Goal: Task Accomplishment & Management: Use online tool/utility

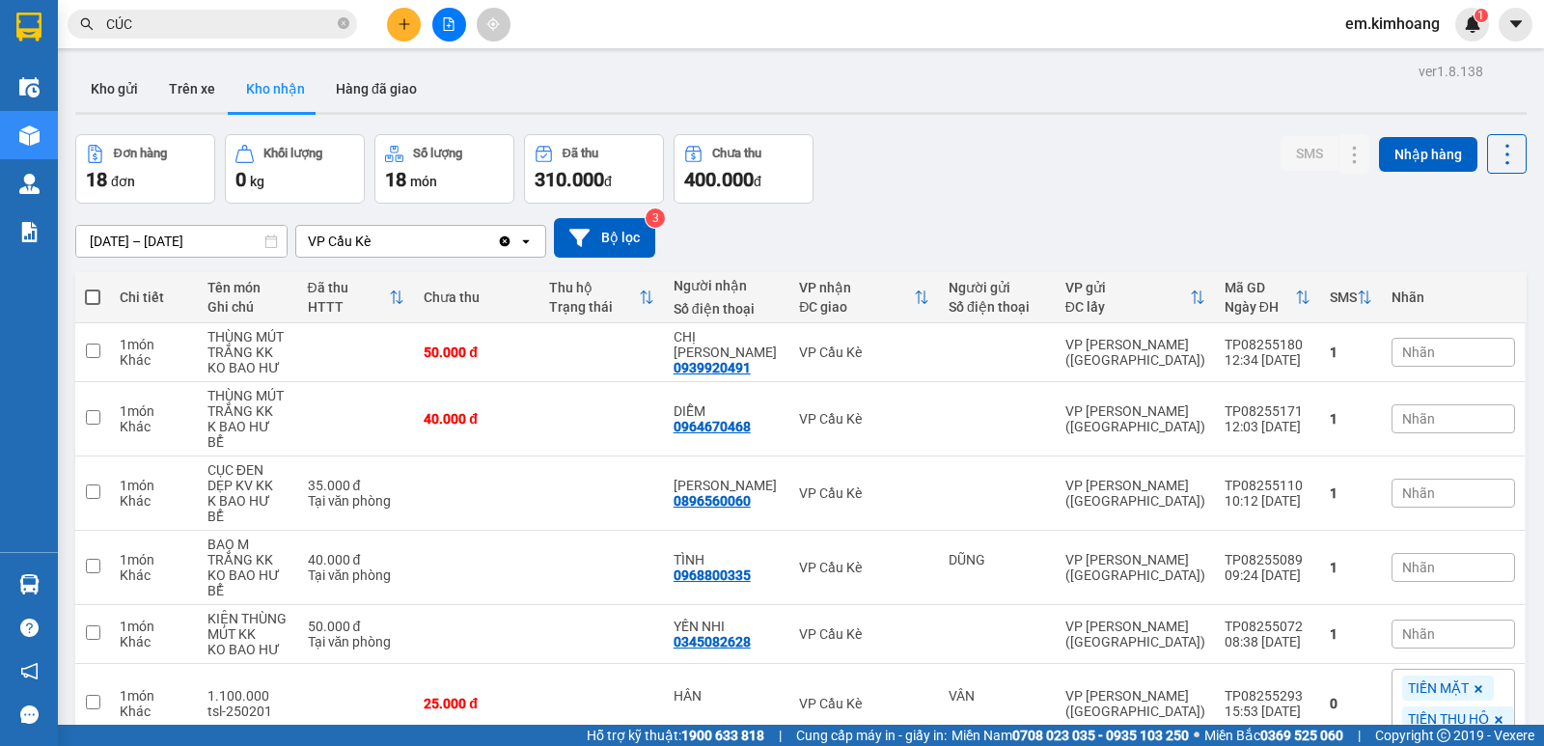
scroll to position [289, 0]
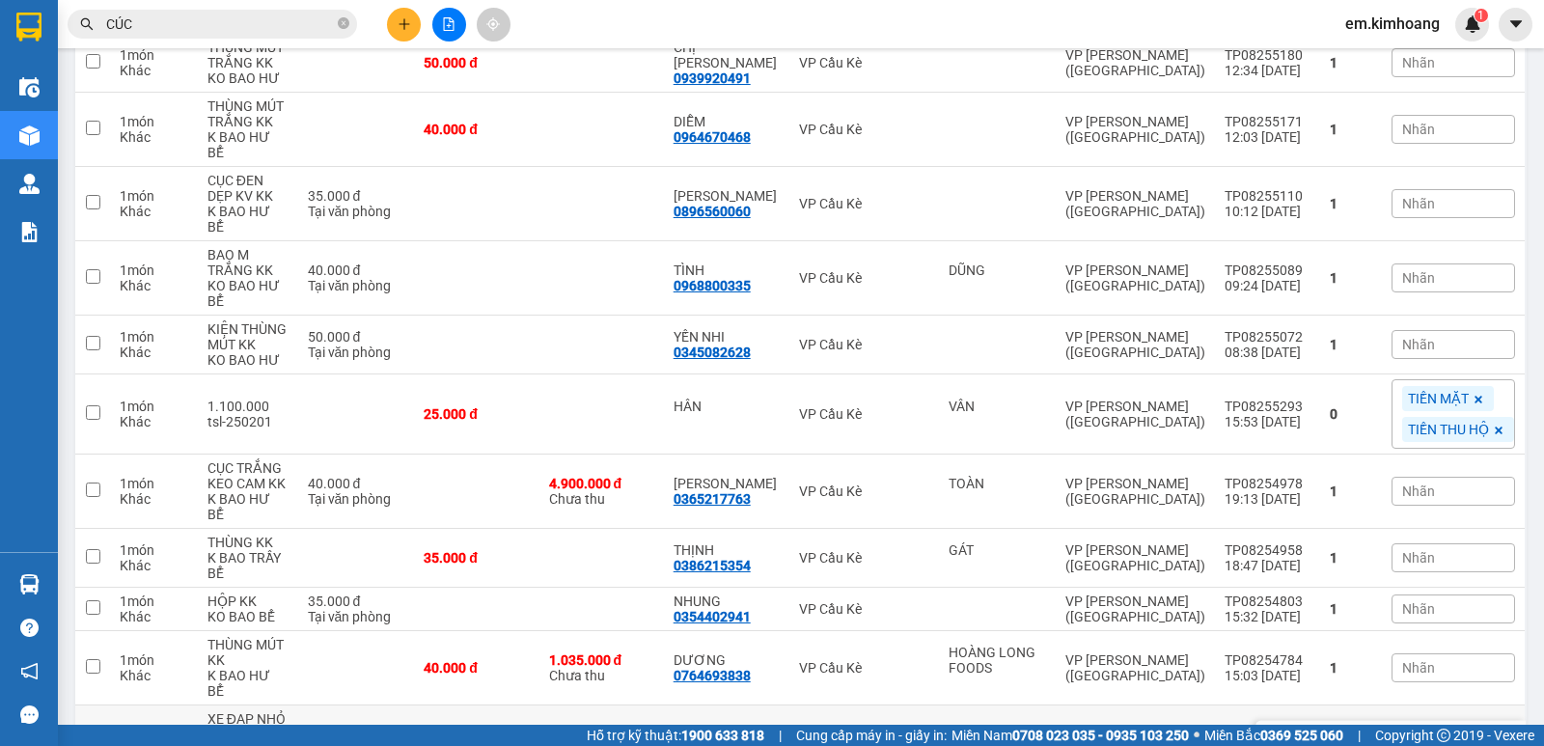
click at [270, 711] on div "XE ĐẠP NHỎ KK" at bounding box center [247, 726] width 81 height 31
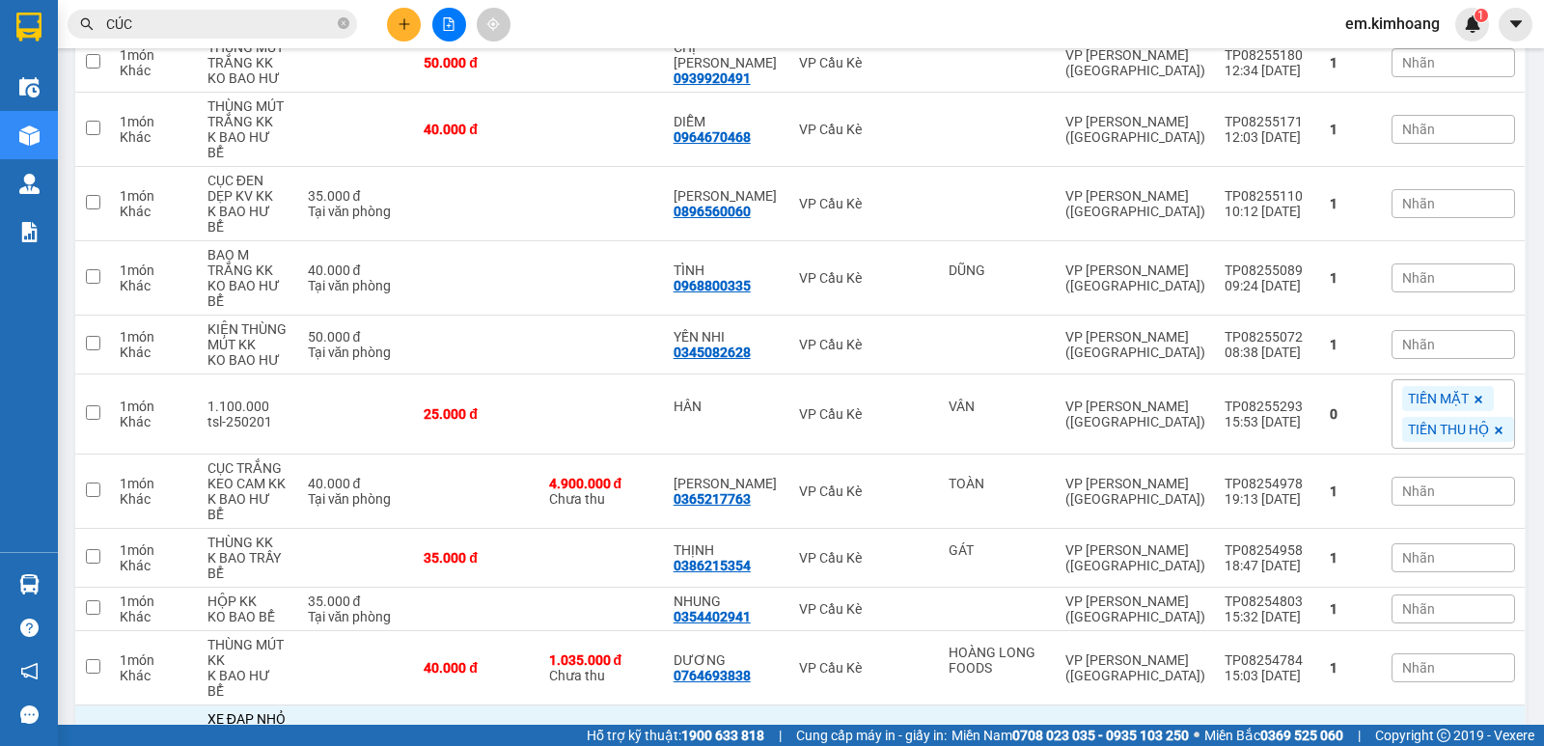
click at [370, 714] on td "70.000 đ Tại văn phòng" at bounding box center [356, 742] width 117 height 74
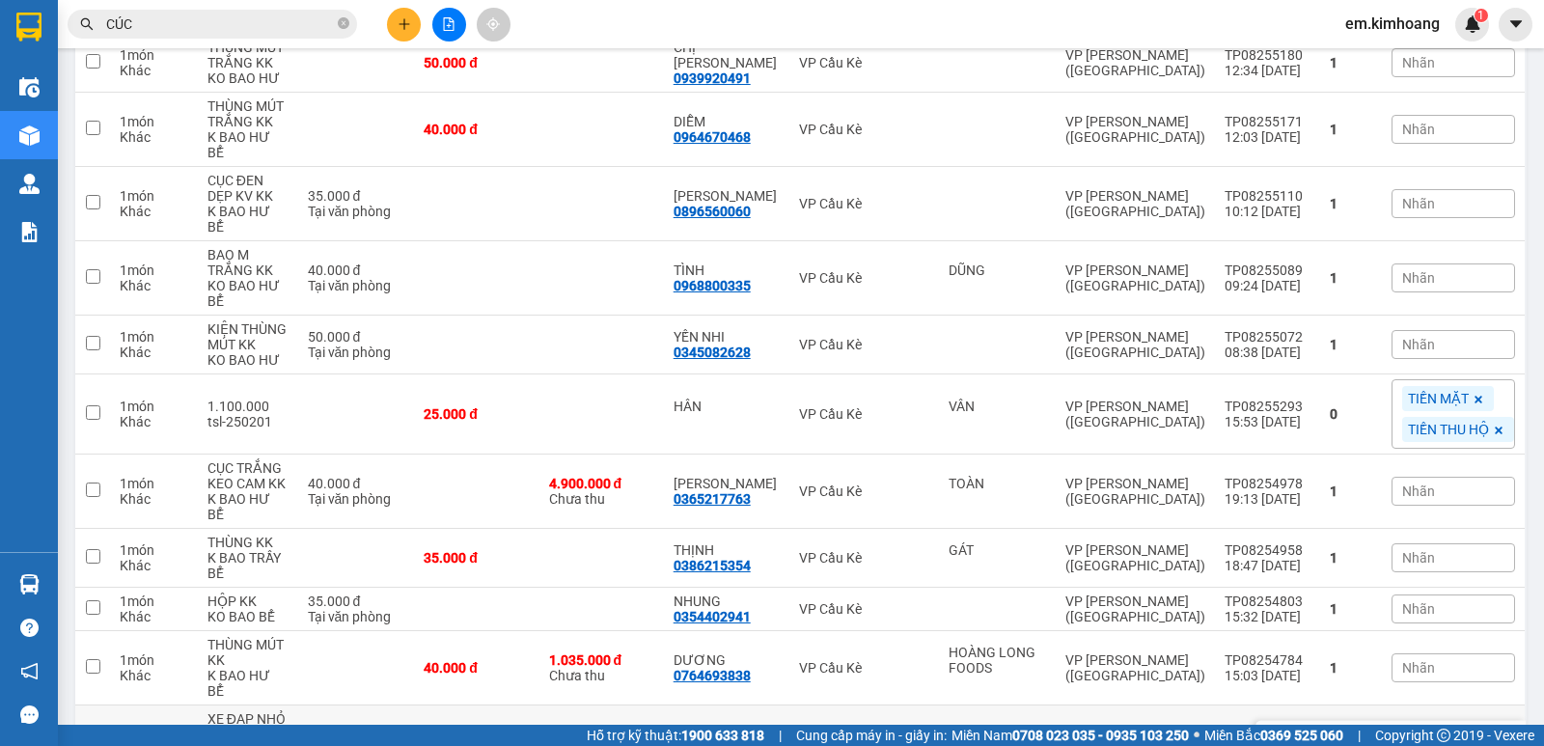
click at [370, 714] on td "70.000 đ Tại văn phòng" at bounding box center [356, 742] width 117 height 74
checkbox input "true"
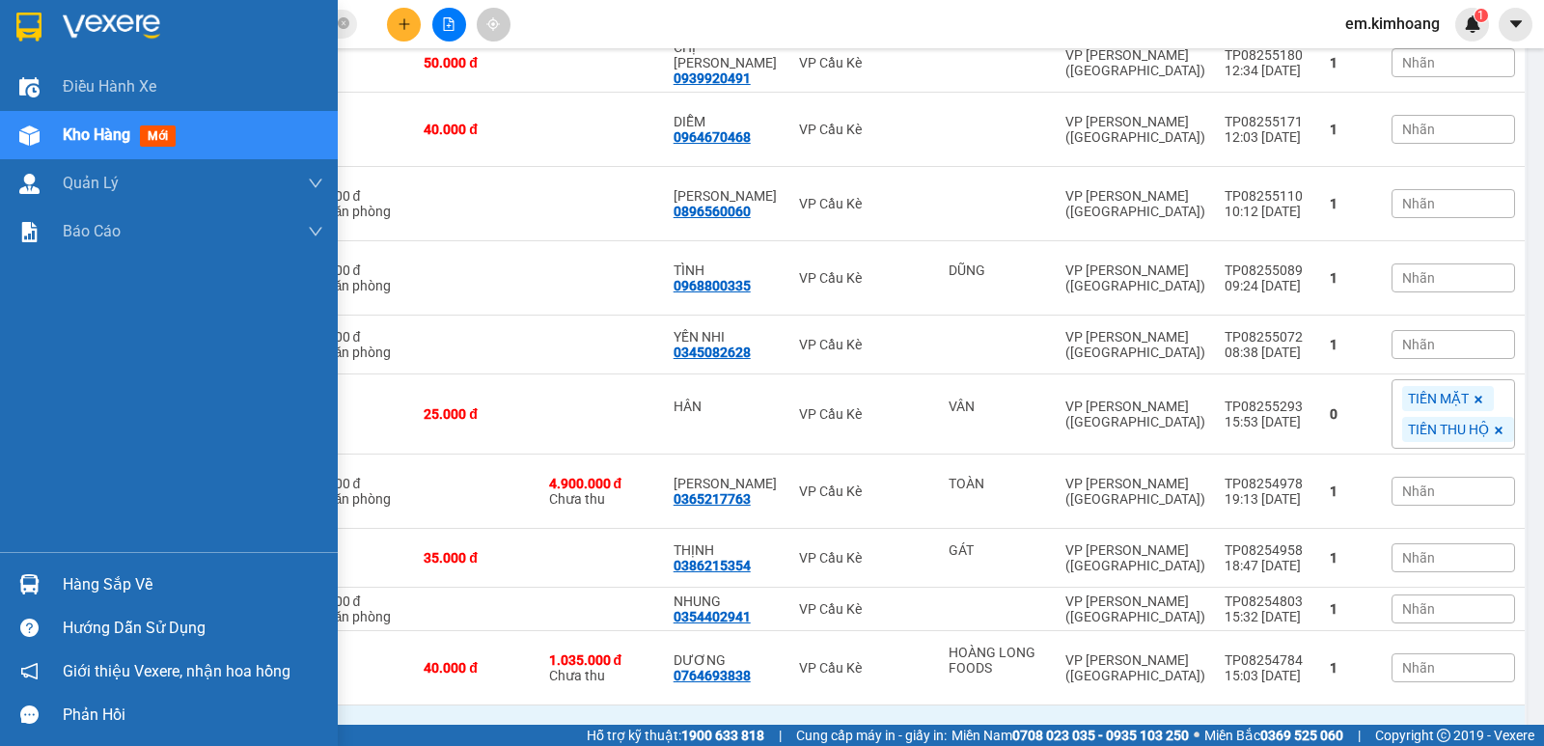
click at [116, 578] on div "Hàng sắp về" at bounding box center [193, 584] width 261 height 29
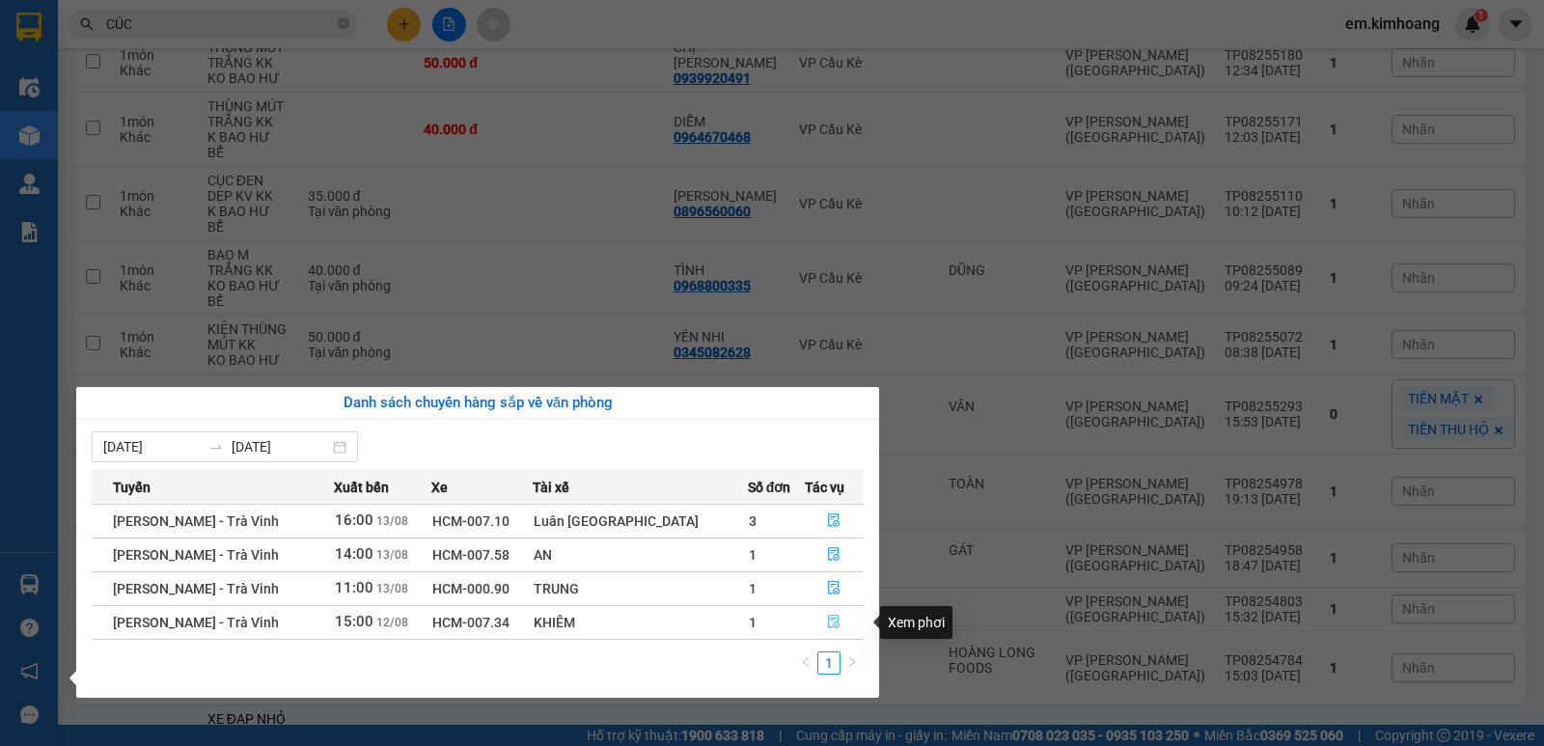
click at [827, 617] on icon "file-done" at bounding box center [834, 622] width 14 height 14
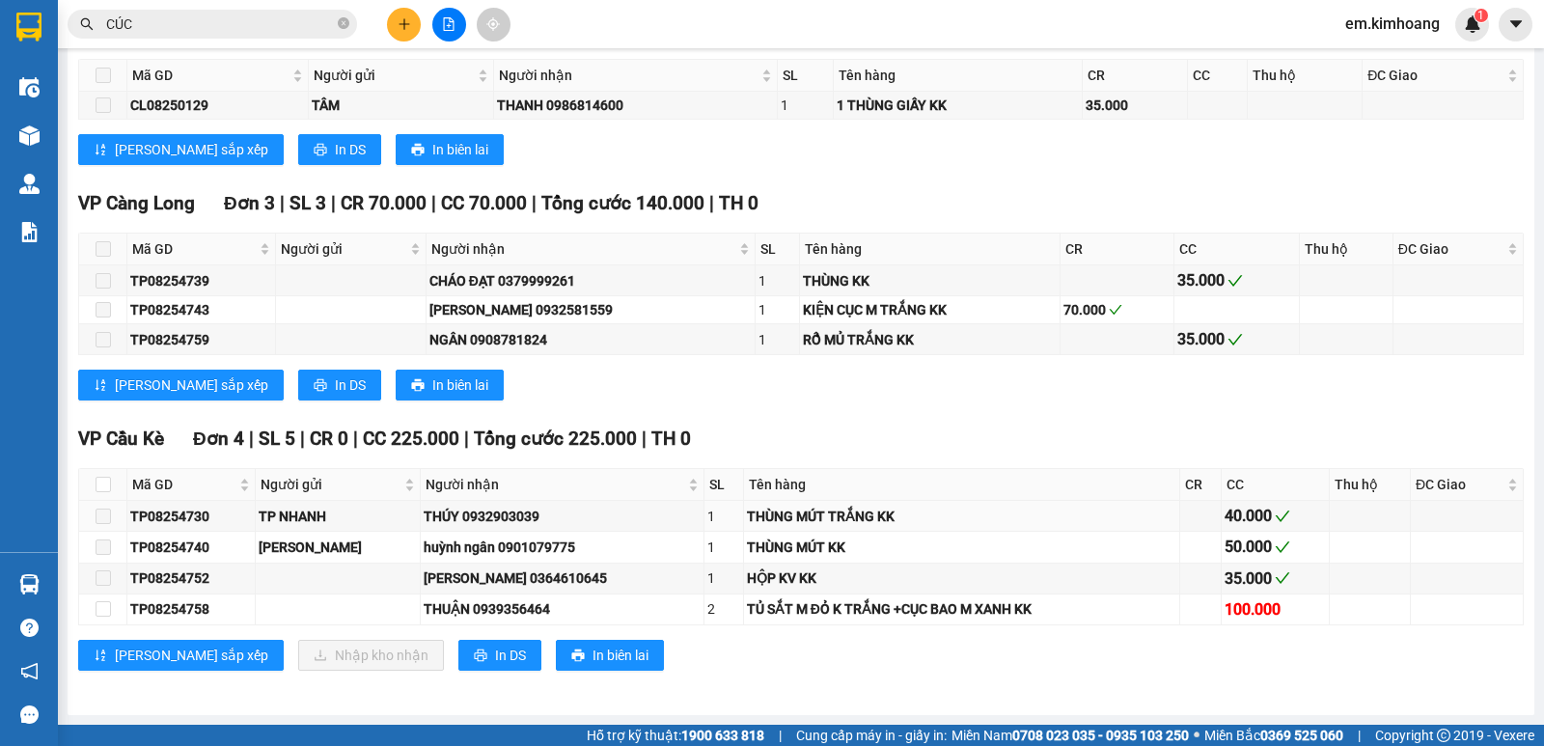
scroll to position [1789, 0]
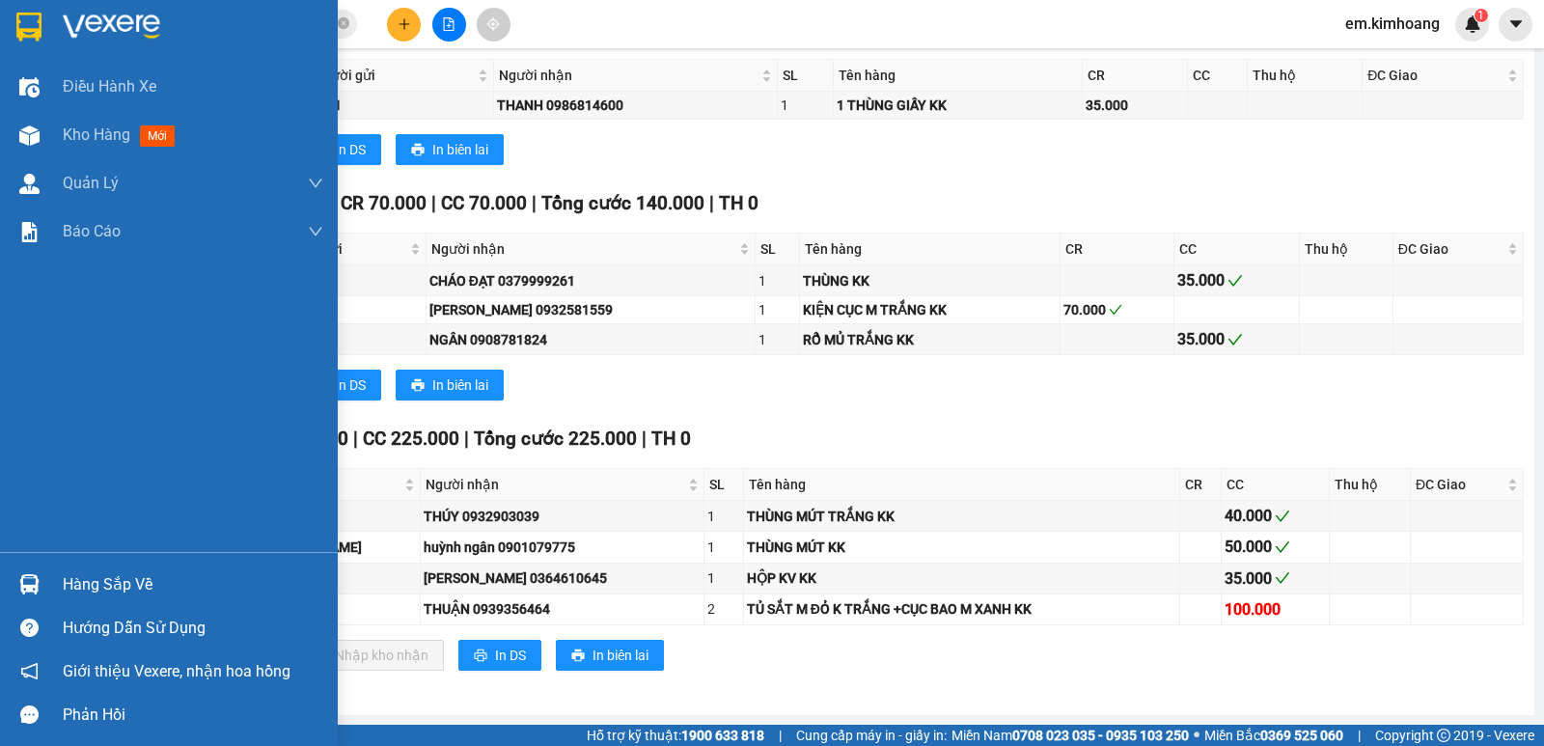
click at [113, 588] on div "Hàng sắp về" at bounding box center [193, 584] width 261 height 29
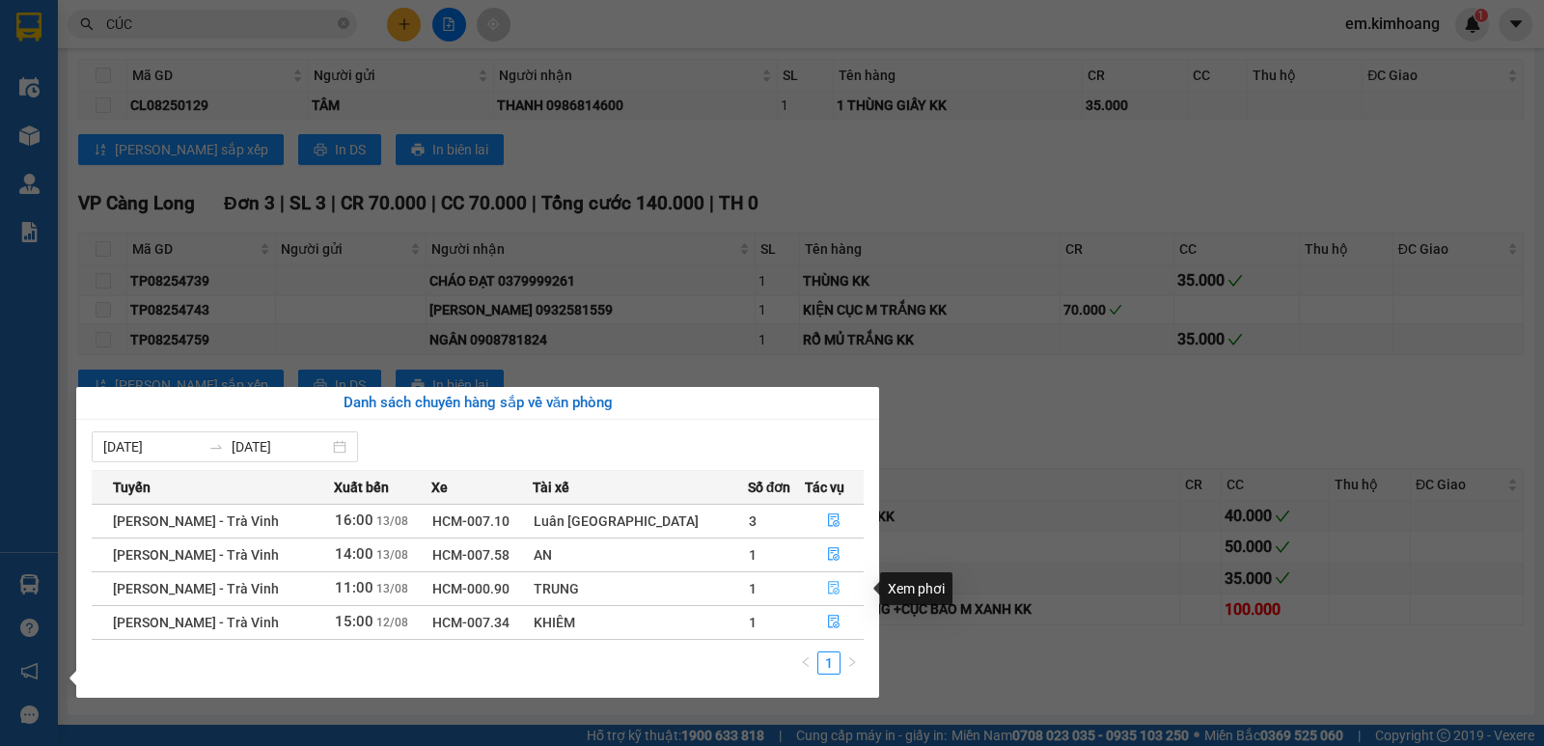
click at [831, 584] on icon "file-done" at bounding box center [834, 588] width 14 height 14
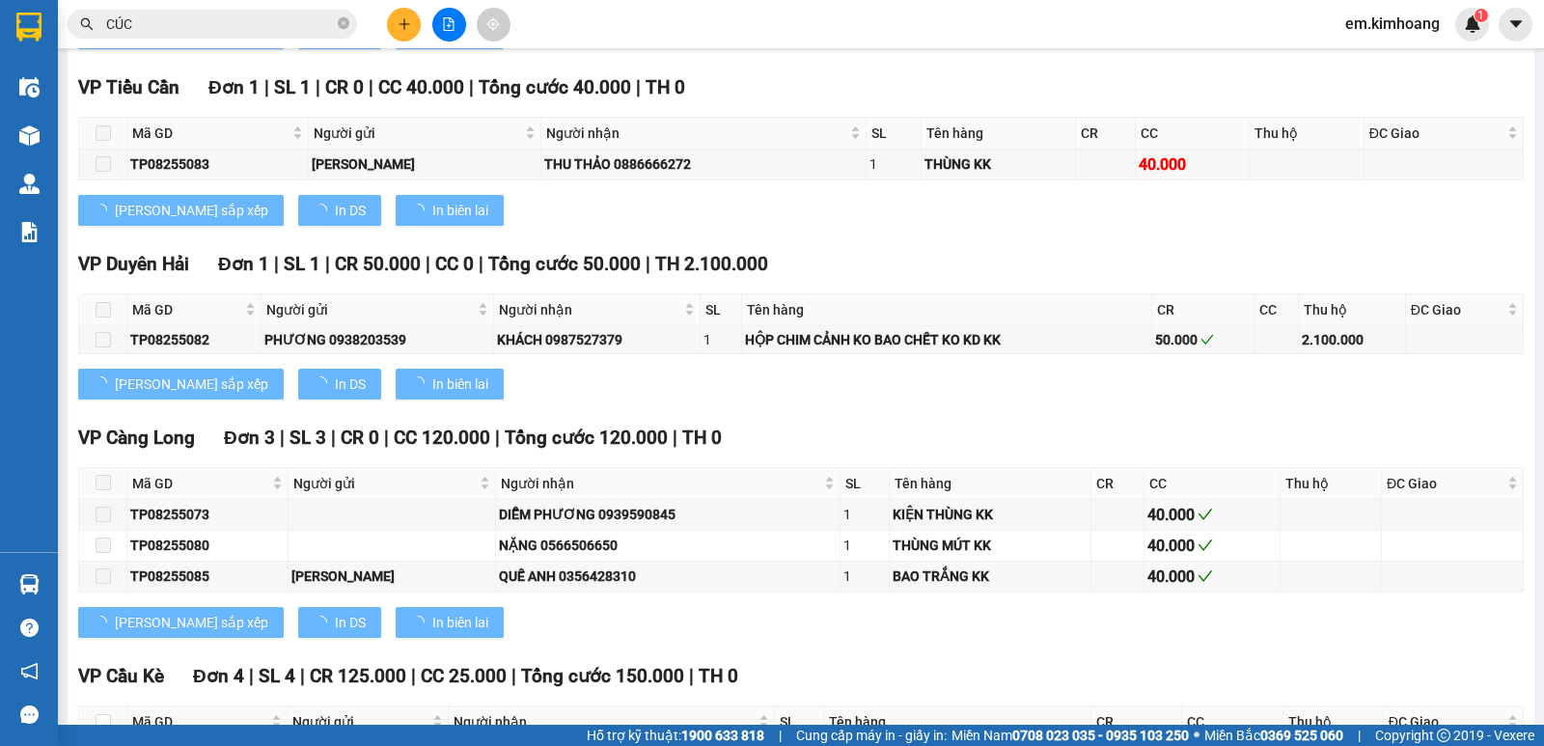
scroll to position [2031, 0]
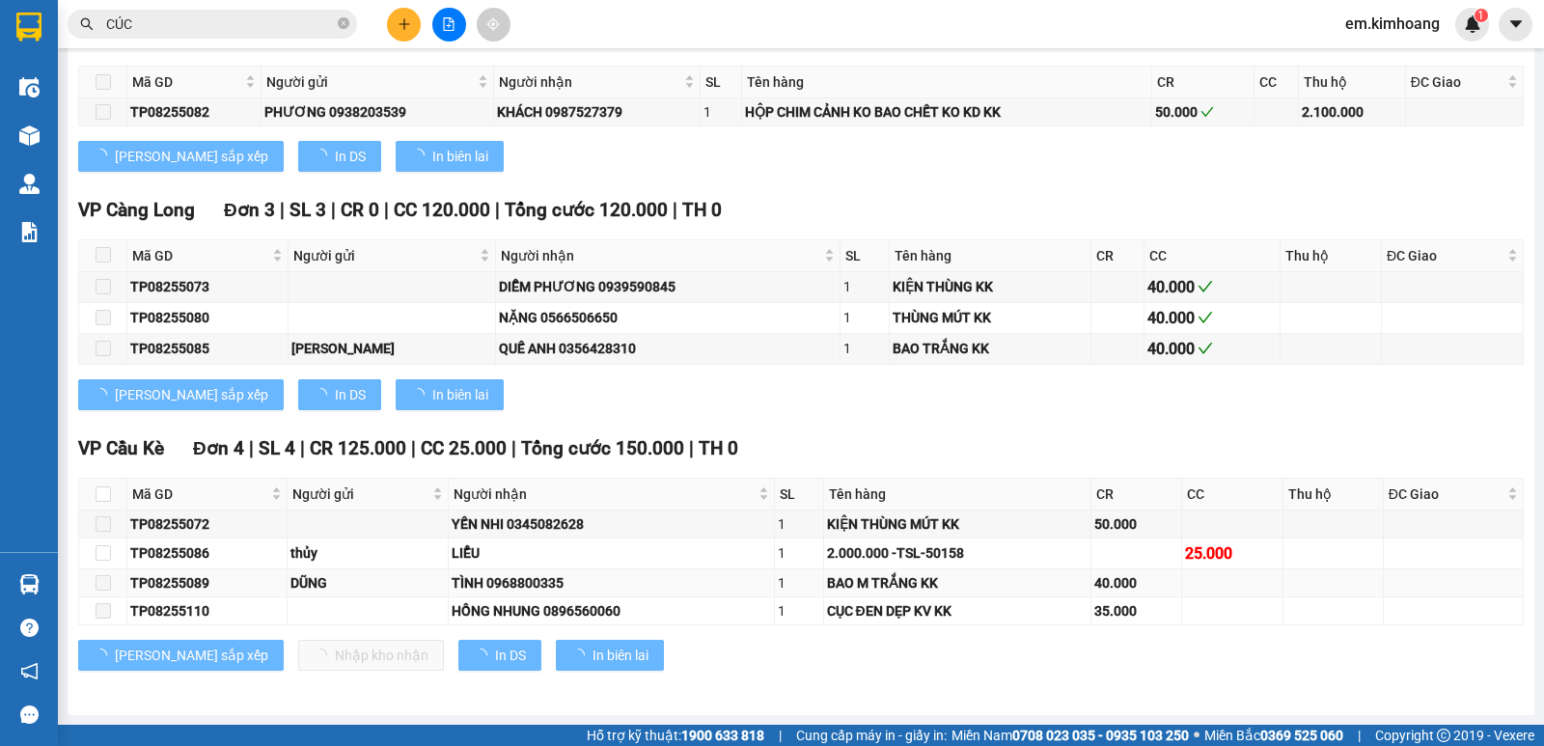
type input "[DATE]"
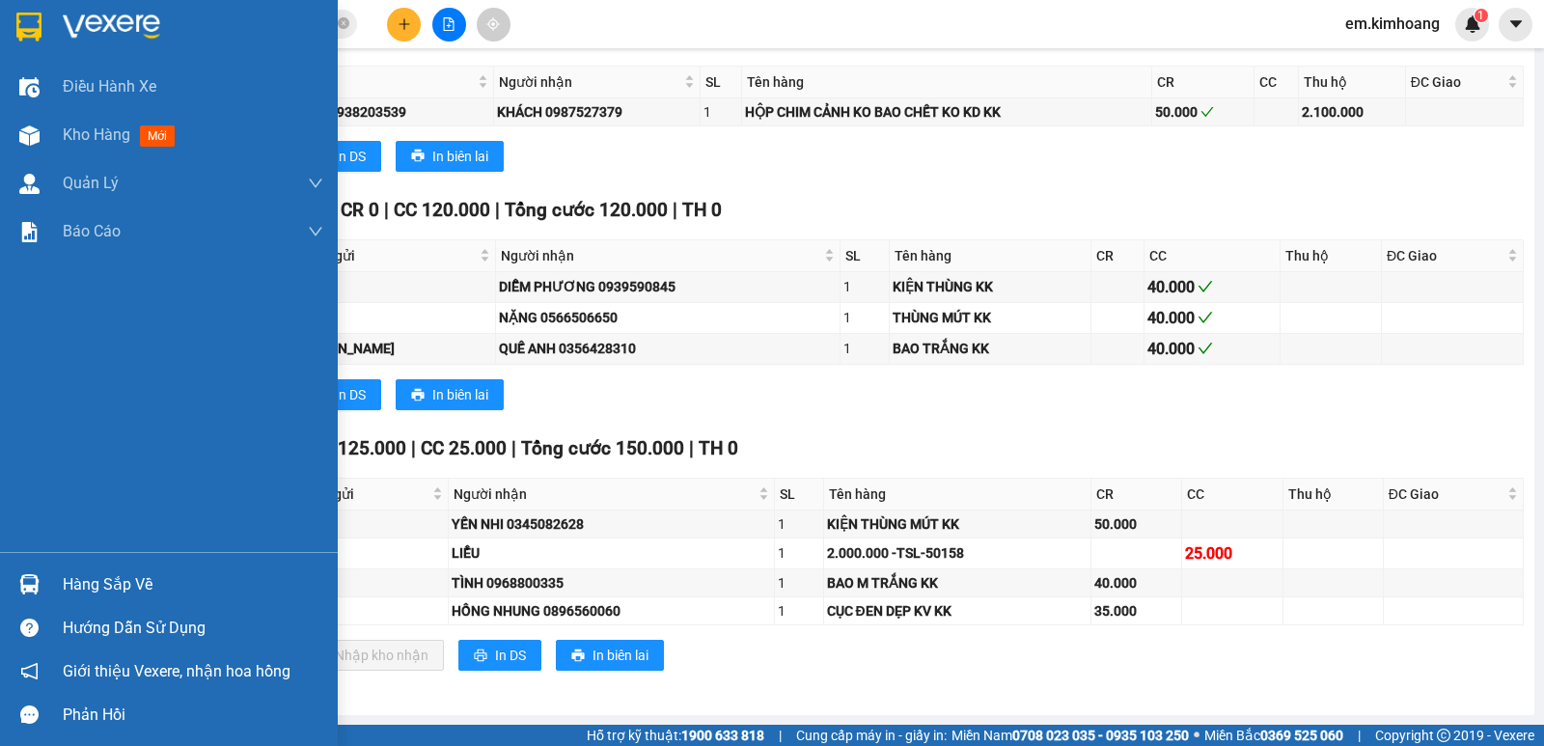
click at [73, 570] on div "Hàng sắp về" at bounding box center [169, 584] width 338 height 43
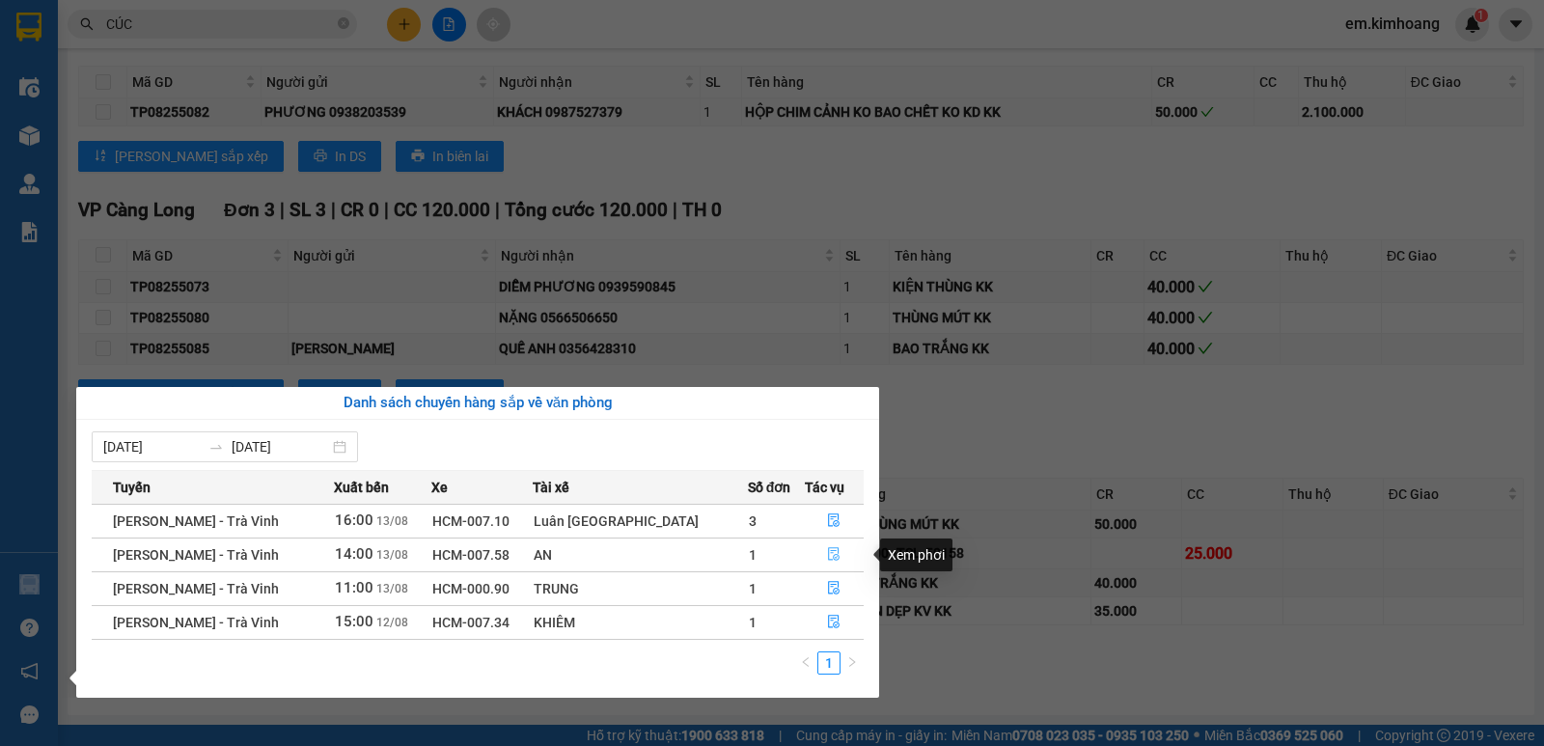
click at [830, 550] on icon "file-done" at bounding box center [834, 554] width 14 height 14
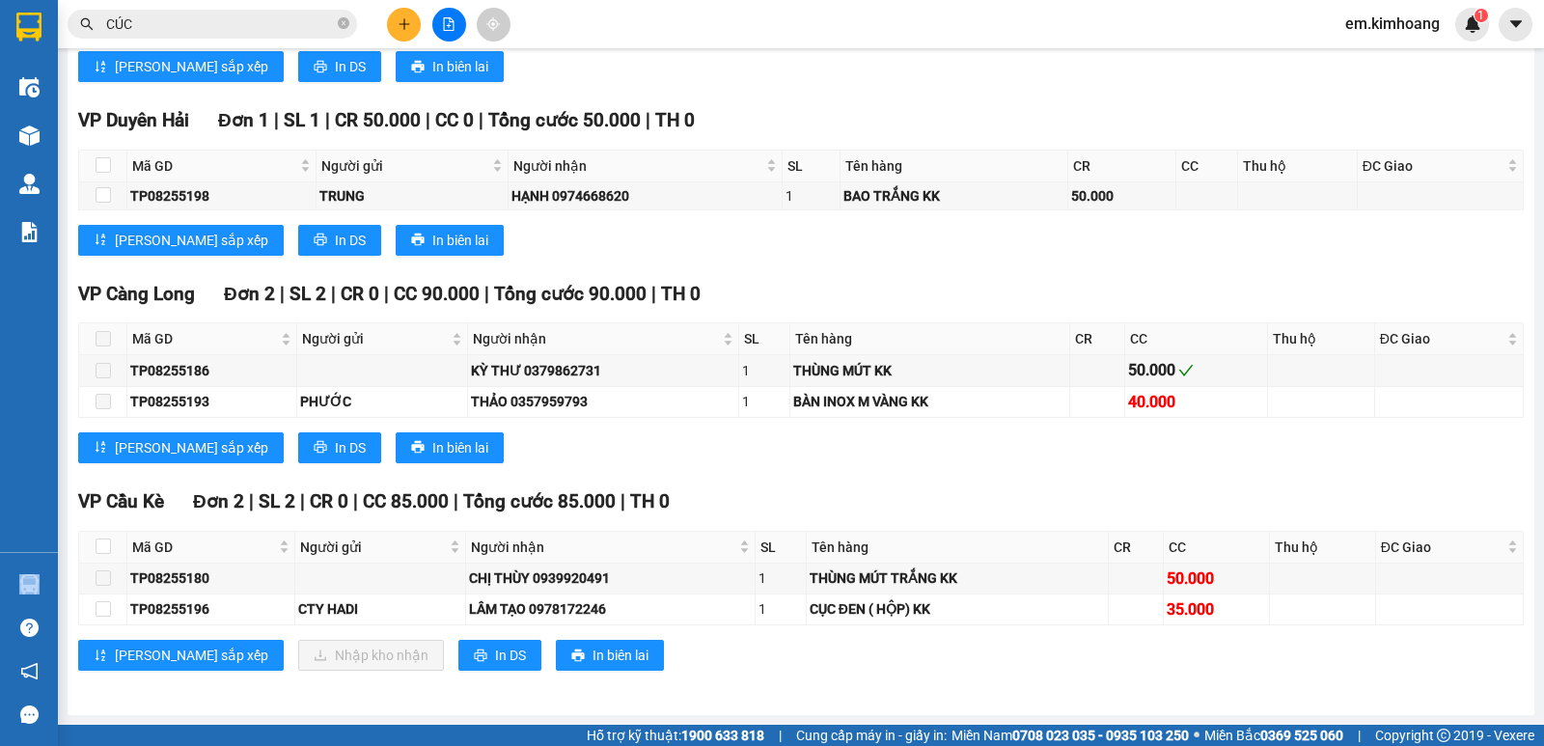
scroll to position [1600, 0]
click at [100, 609] on input "checkbox" at bounding box center [103, 608] width 15 height 15
checkbox input "true"
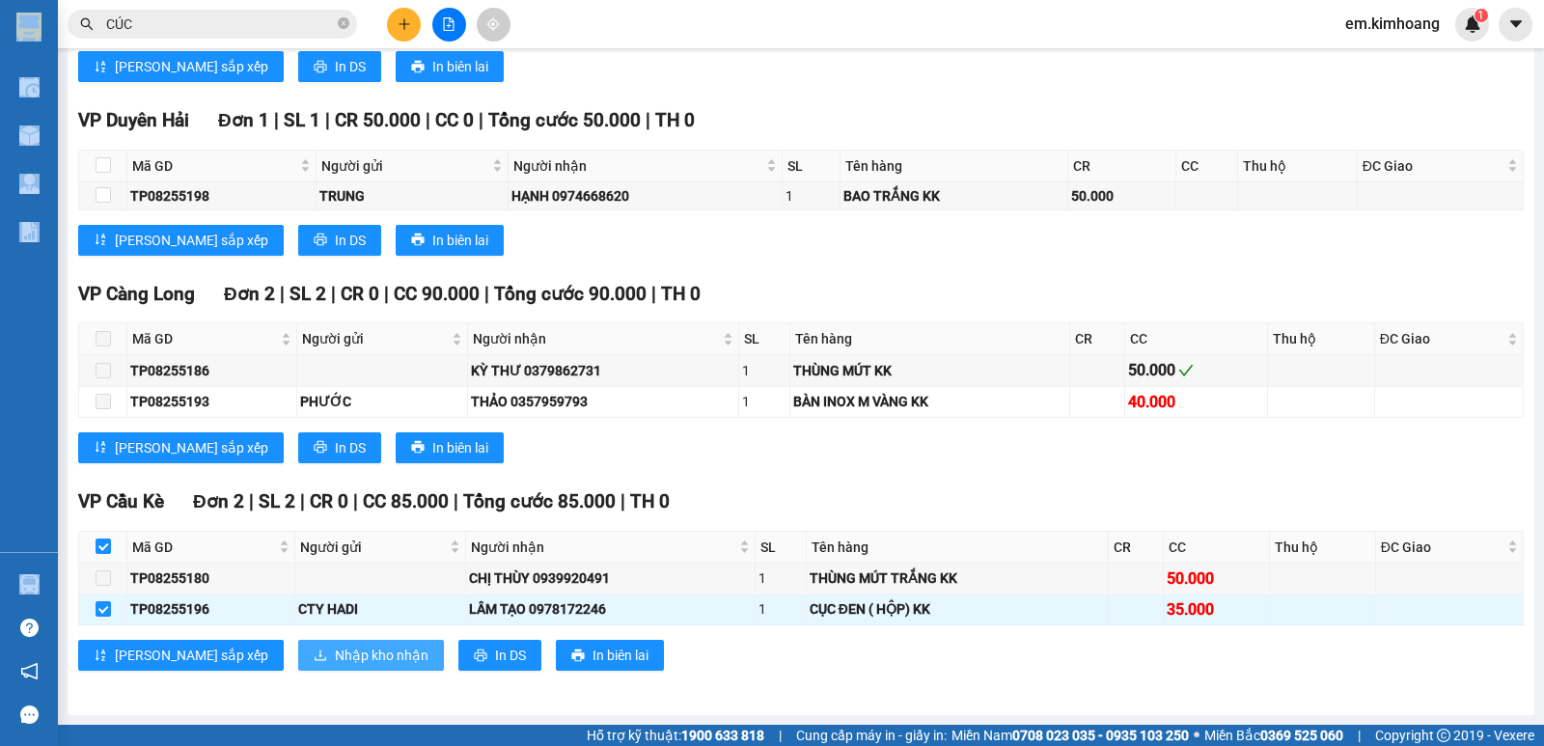
click at [345, 645] on button "Nhập kho nhận" at bounding box center [371, 655] width 146 height 31
